Goal: Transaction & Acquisition: Purchase product/service

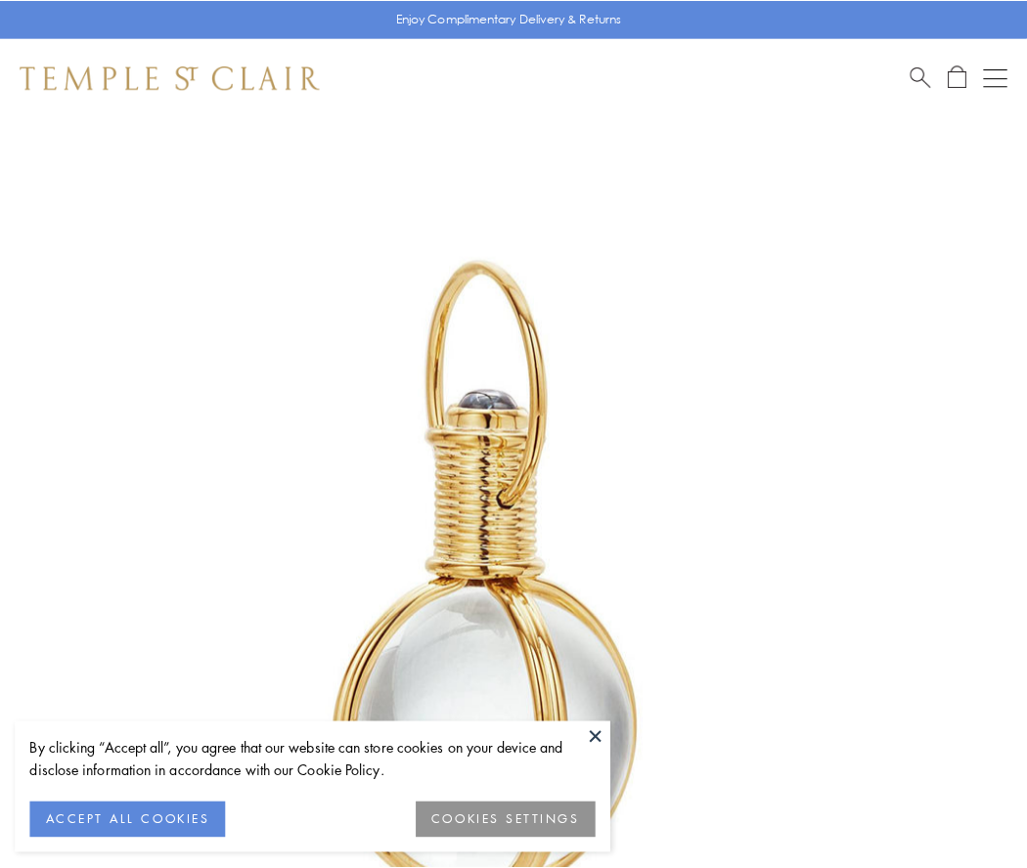
scroll to position [510, 0]
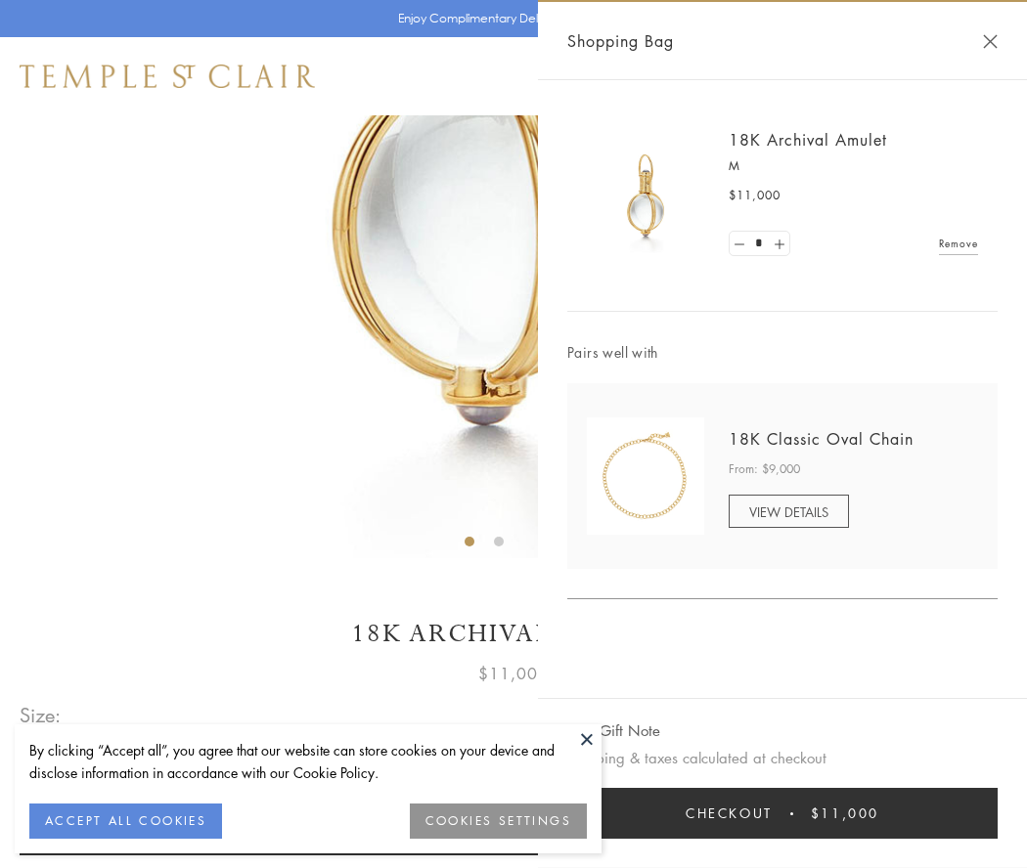
click at [782, 814] on button "Checkout $11,000" at bounding box center [782, 813] width 430 height 51
